Goal: Entertainment & Leisure: Consume media (video, audio)

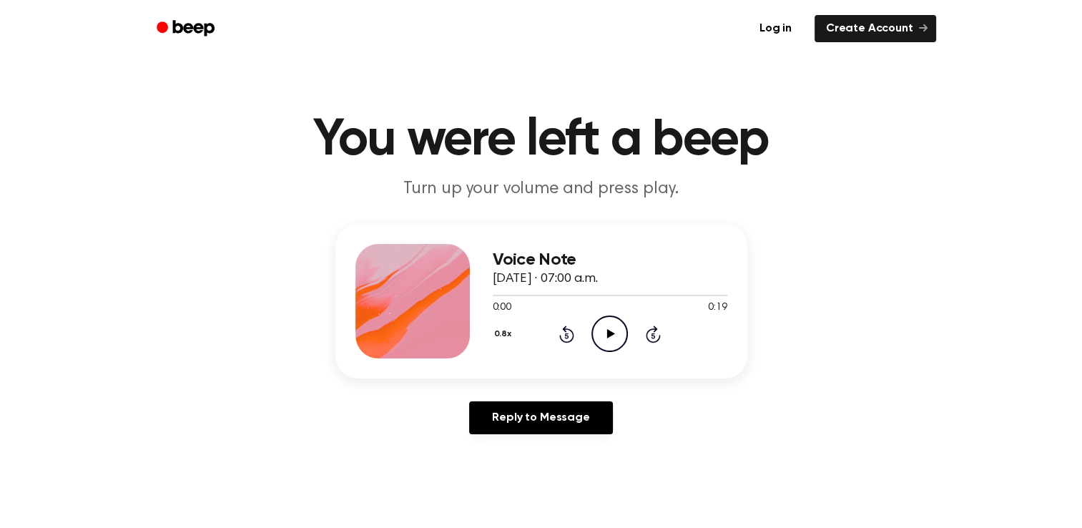
click at [609, 333] on icon at bounding box center [611, 333] width 8 height 9
click at [638, 382] on div "Voice Note September 5, 2025 · 07:00 a.m. 0:17 0:19 Your browser does not suppo…" at bounding box center [541, 335] width 1048 height 222
click at [609, 333] on icon at bounding box center [611, 333] width 8 height 9
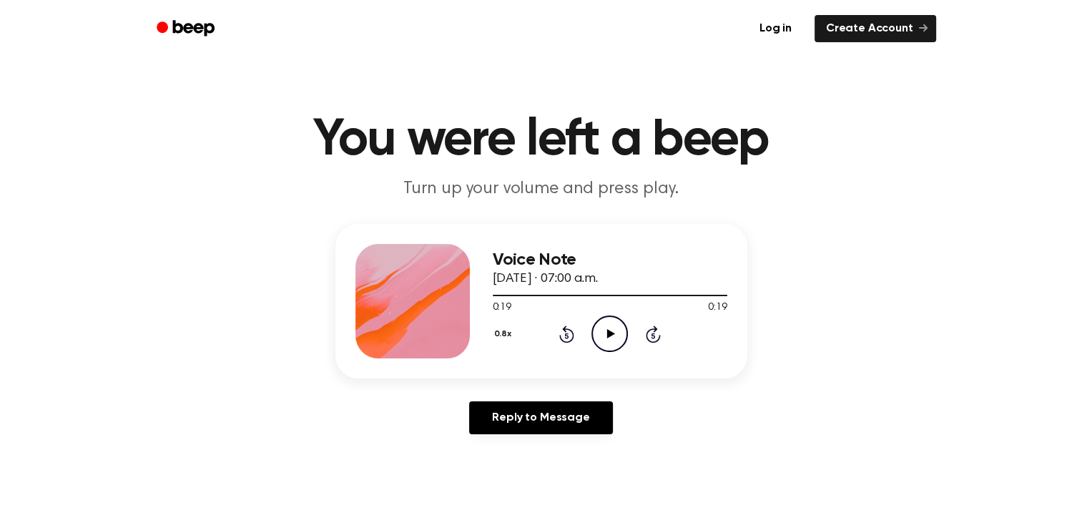
click at [609, 333] on icon at bounding box center [611, 333] width 8 height 9
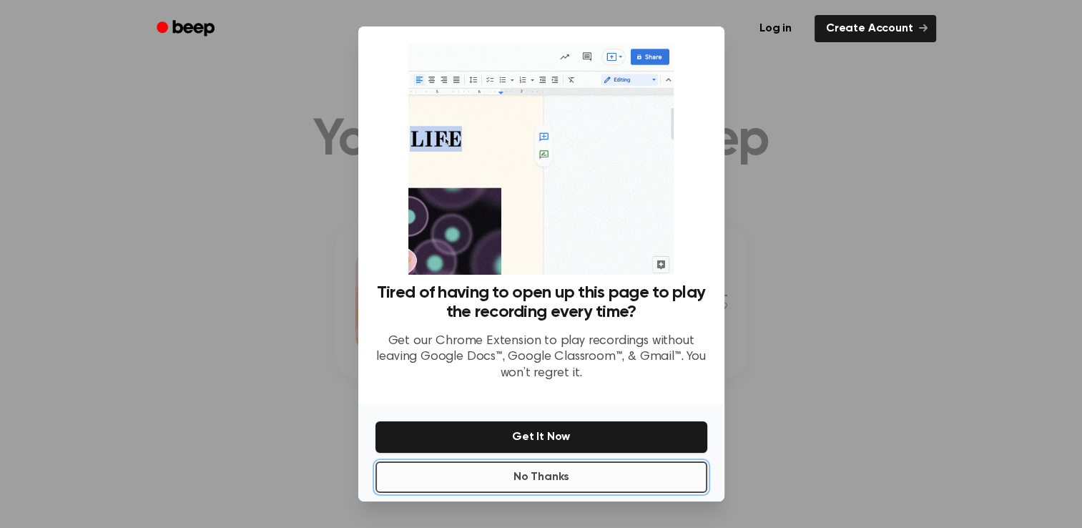
click at [598, 477] on button "No Thanks" at bounding box center [541, 476] width 332 height 31
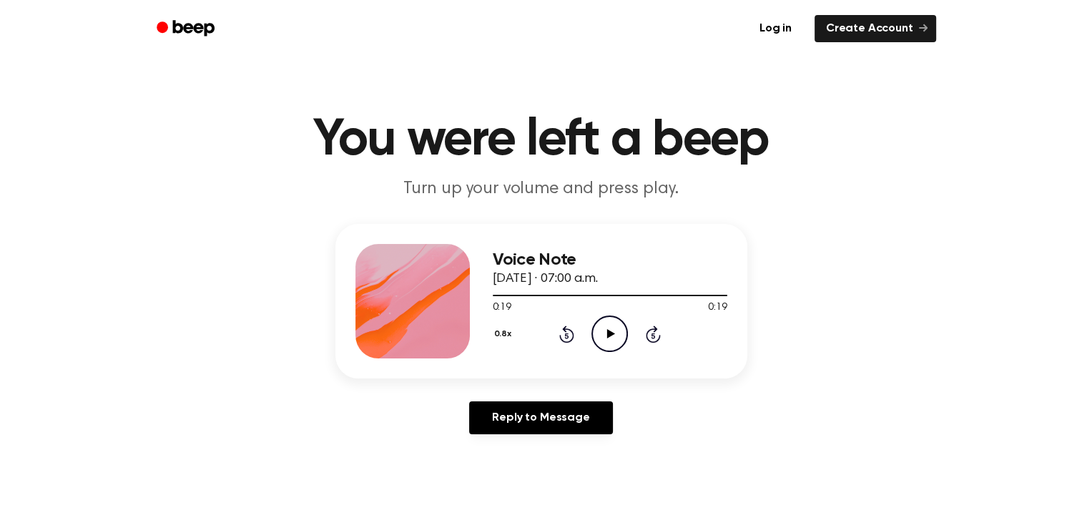
click at [609, 328] on icon "Play Audio" at bounding box center [609, 333] width 36 height 36
click at [566, 333] on icon at bounding box center [567, 336] width 4 height 6
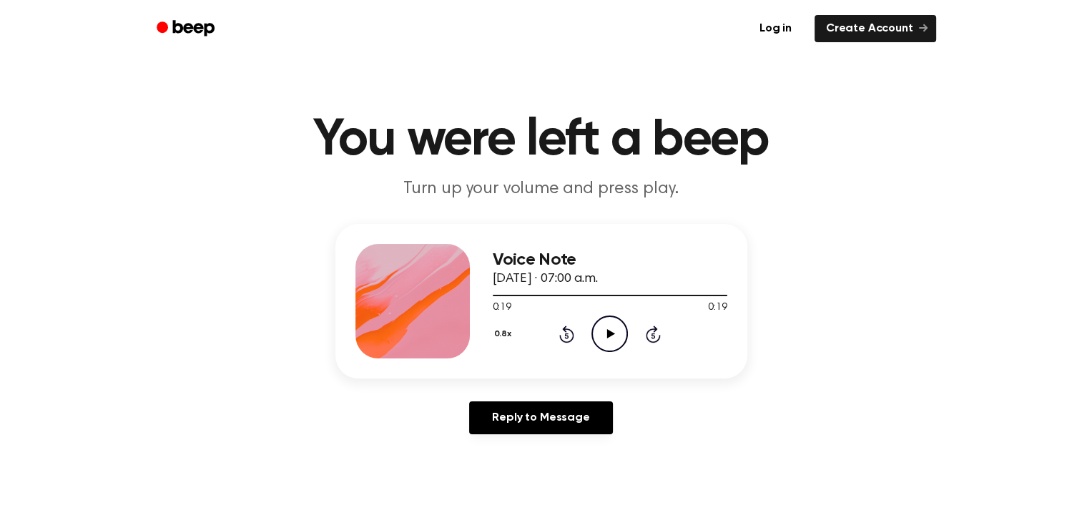
click at [605, 337] on icon "Play Audio" at bounding box center [609, 333] width 36 height 36
click at [614, 334] on icon at bounding box center [611, 333] width 8 height 9
click at [610, 330] on icon "Play Audio" at bounding box center [609, 333] width 36 height 36
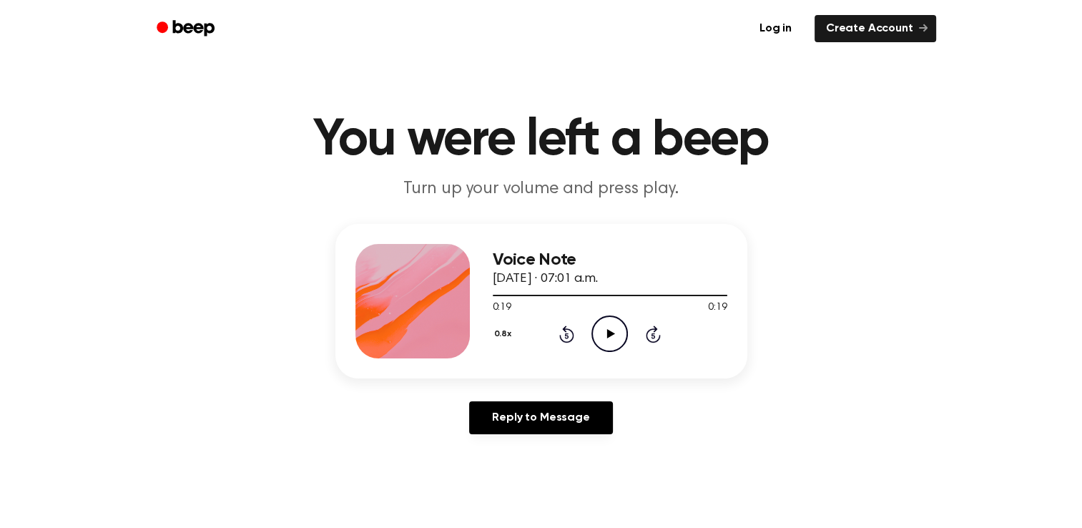
click at [610, 330] on icon "Play Audio" at bounding box center [609, 333] width 36 height 36
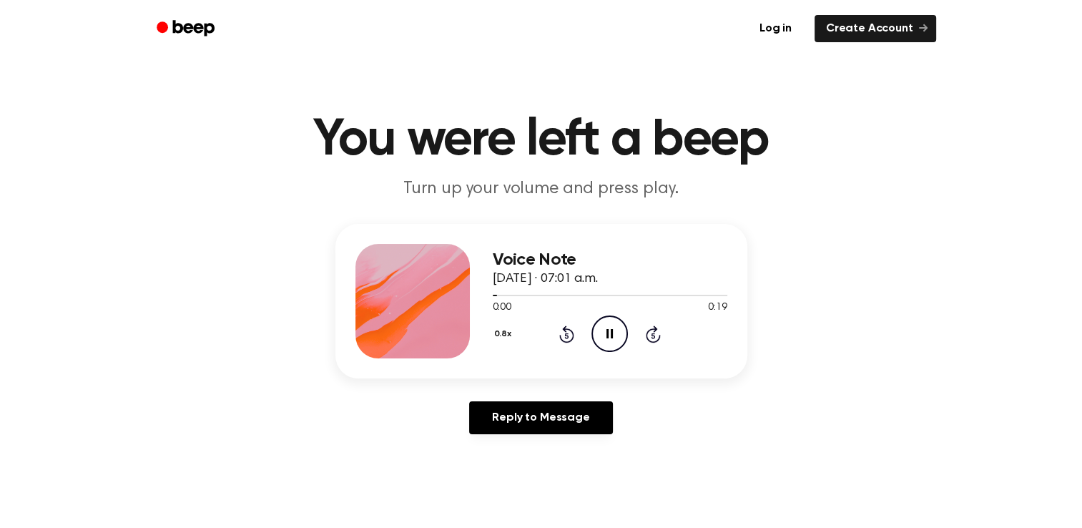
click at [559, 331] on icon "Rewind 5 seconds" at bounding box center [566, 334] width 16 height 19
click at [603, 334] on icon "Play Audio" at bounding box center [609, 333] width 36 height 36
click at [609, 330] on icon "Play Audio" at bounding box center [609, 333] width 36 height 36
click at [608, 329] on icon "Play Audio" at bounding box center [609, 333] width 36 height 36
click at [606, 329] on icon "Play Audio" at bounding box center [609, 333] width 36 height 36
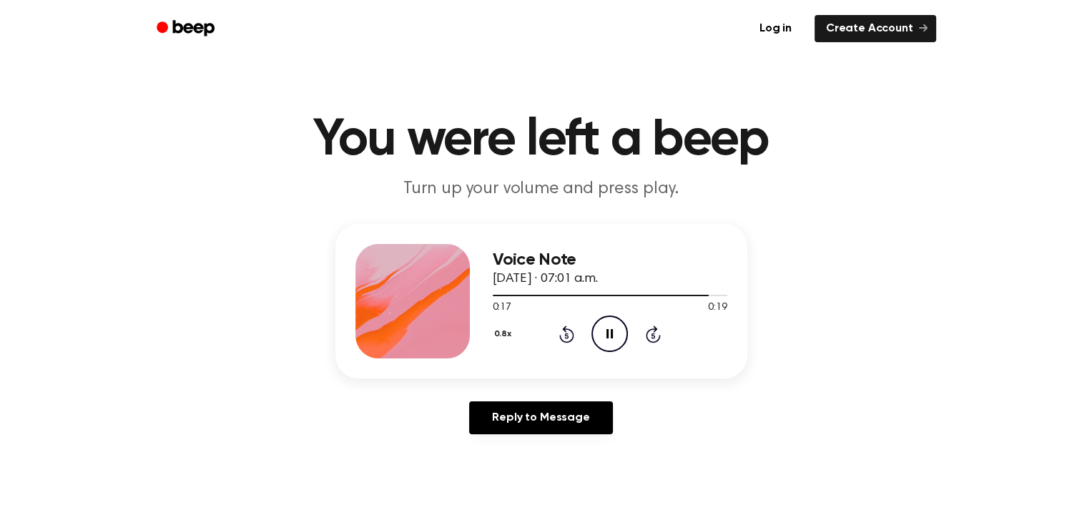
click at [564, 335] on icon "Rewind 5 seconds" at bounding box center [566, 334] width 16 height 19
click at [566, 335] on icon at bounding box center [567, 336] width 4 height 6
click at [610, 333] on icon at bounding box center [611, 333] width 8 height 9
click at [568, 336] on icon at bounding box center [567, 336] width 4 height 6
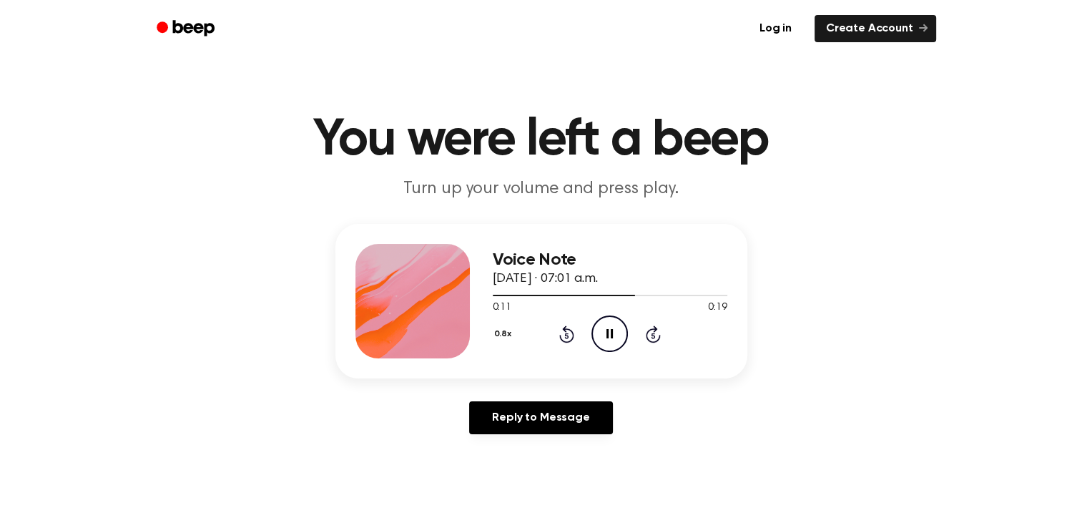
click at [568, 336] on icon at bounding box center [567, 336] width 4 height 6
click at [611, 335] on icon at bounding box center [611, 333] width 8 height 9
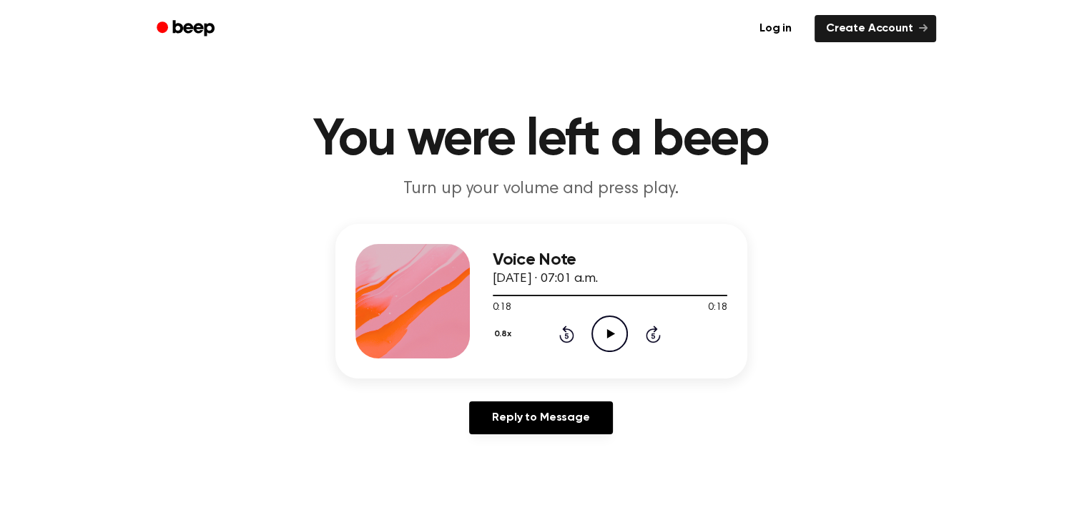
click at [610, 335] on icon at bounding box center [611, 333] width 8 height 9
click at [602, 335] on icon "Play Audio" at bounding box center [609, 333] width 36 height 36
click at [609, 335] on icon "Pause Audio" at bounding box center [609, 333] width 36 height 36
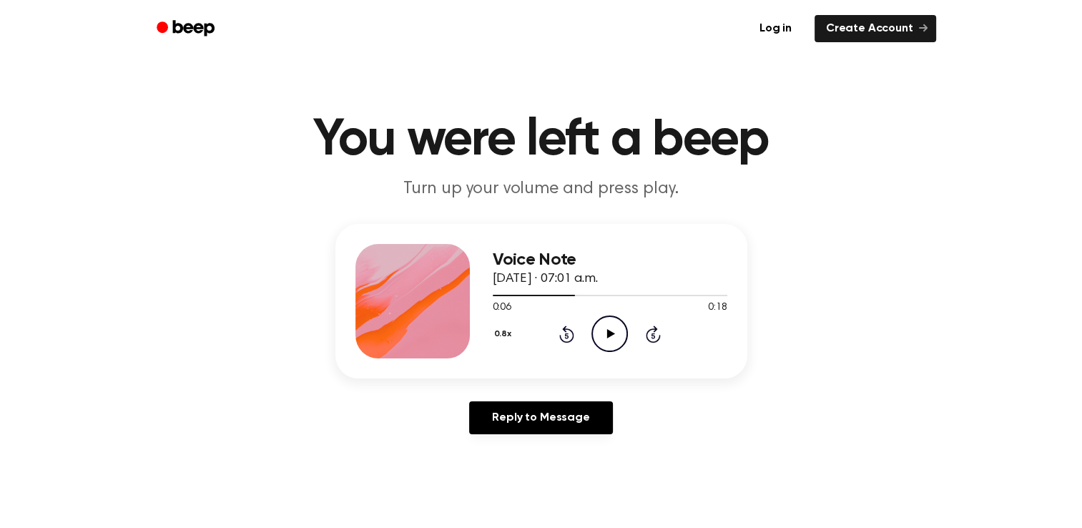
click at [561, 333] on icon "Rewind 5 seconds" at bounding box center [566, 334] width 16 height 19
click at [607, 333] on icon at bounding box center [611, 333] width 8 height 9
click at [610, 328] on icon "Pause Audio" at bounding box center [609, 333] width 36 height 36
click at [528, 195] on p "Turn up your volume and press play." at bounding box center [541, 189] width 549 height 24
click at [386, 36] on ul "Log in Create Account" at bounding box center [587, 28] width 697 height 33
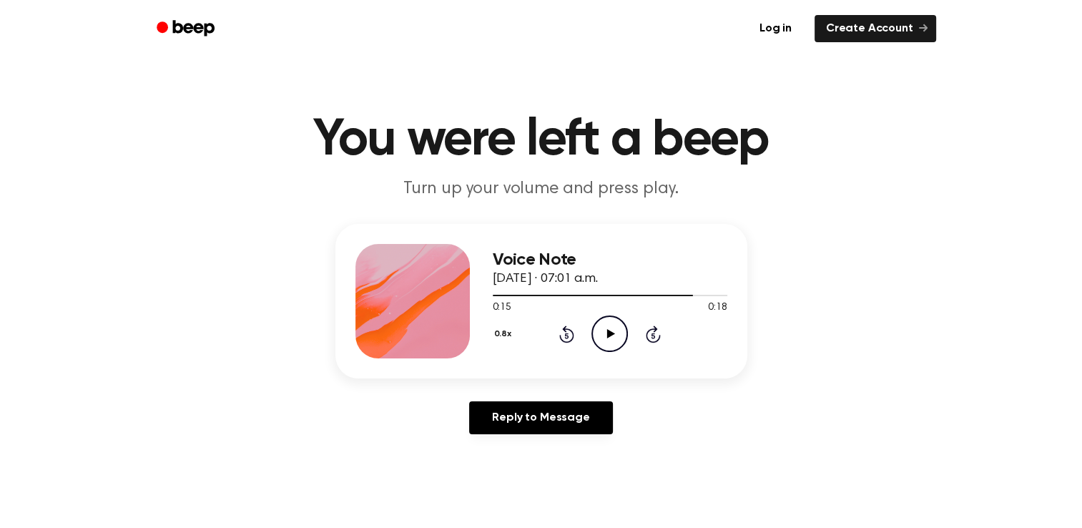
click at [566, 335] on icon at bounding box center [567, 336] width 4 height 6
click at [611, 330] on icon "Play Audio" at bounding box center [609, 333] width 36 height 36
click at [609, 336] on icon at bounding box center [611, 333] width 8 height 9
